Goal: Browse casually: Explore the website without a specific task or goal

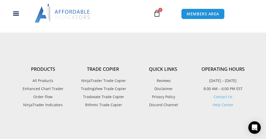
scroll to position [544, 0]
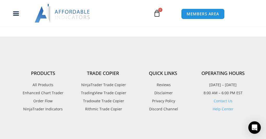
click at [45, 86] on span "All Products" at bounding box center [42, 84] width 21 height 7
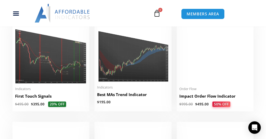
scroll to position [742, 0]
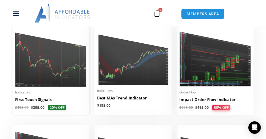
click at [48, 50] on img at bounding box center [50, 56] width 71 height 62
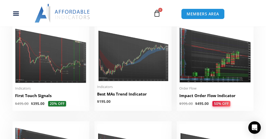
scroll to position [738, 0]
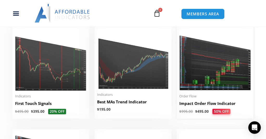
click at [224, 75] on img at bounding box center [214, 60] width 71 height 62
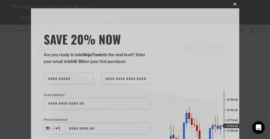
click at [232, 6] on button "Close this module" at bounding box center [235, 4] width 8 height 8
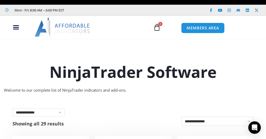
scroll to position [17, 0]
